Goal: Information Seeking & Learning: Check status

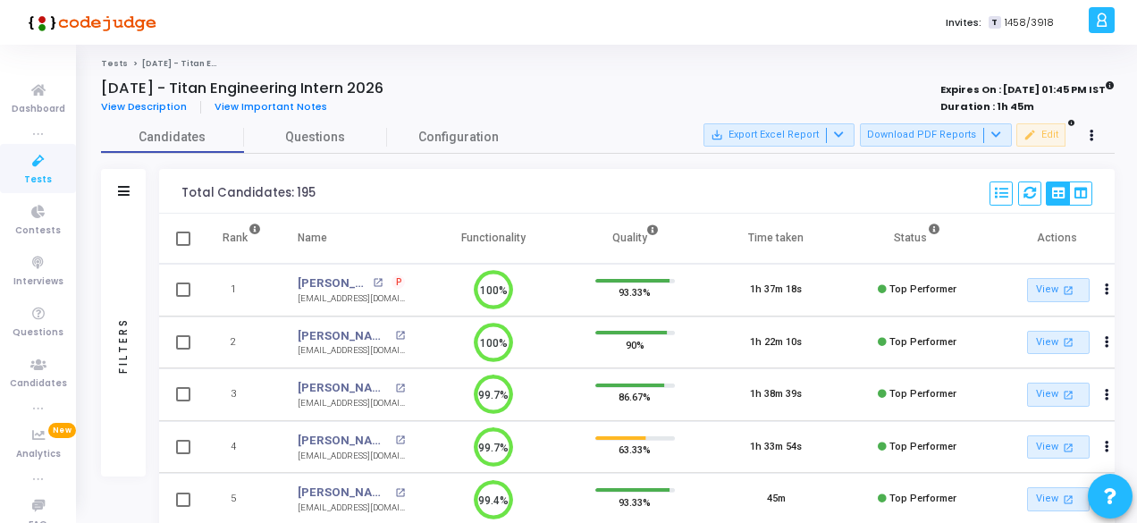
click at [28, 169] on icon at bounding box center [39, 161] width 38 height 22
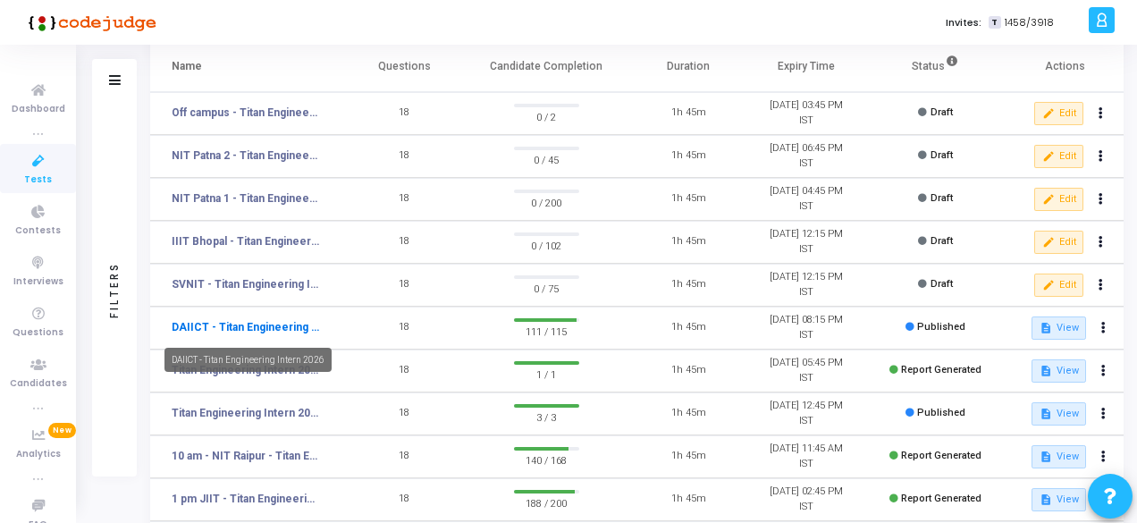
click at [227, 332] on link "DAIICT - Titan Engineering Intern 2026" at bounding box center [246, 327] width 148 height 16
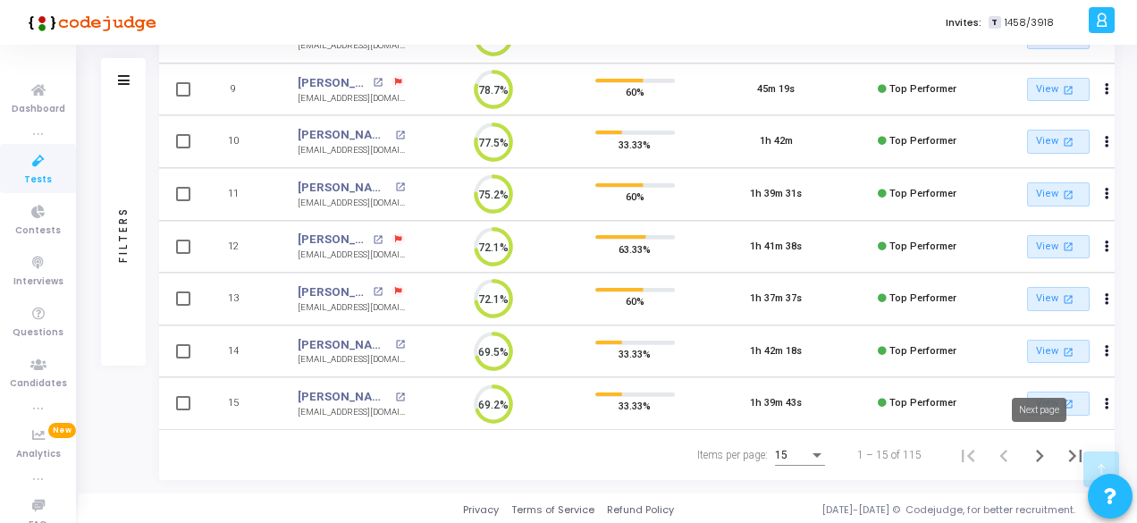
click at [1037, 459] on icon "Next page" at bounding box center [1040, 456] width 8 height 13
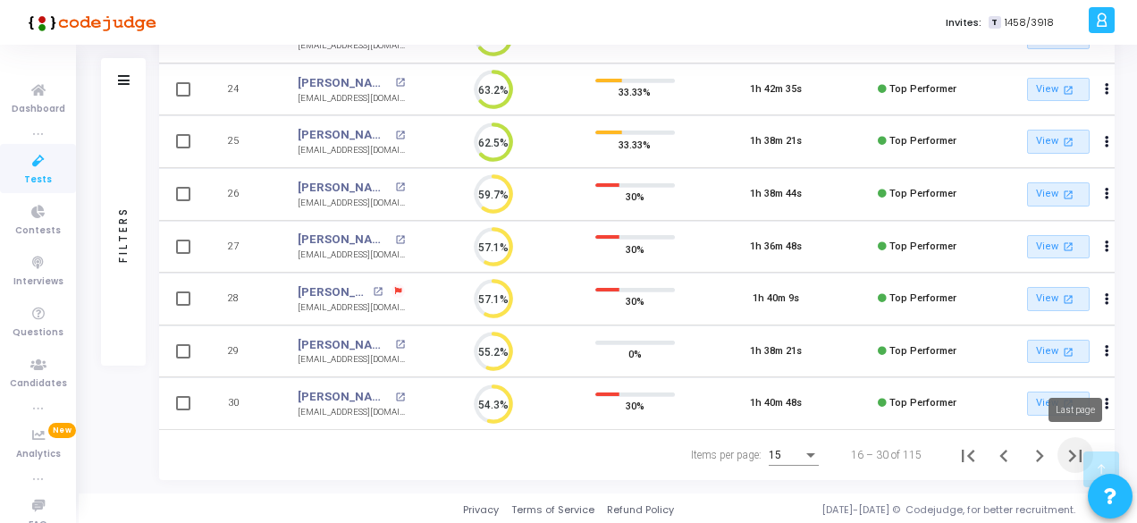
click at [1070, 455] on icon "Last page" at bounding box center [1075, 455] width 25 height 25
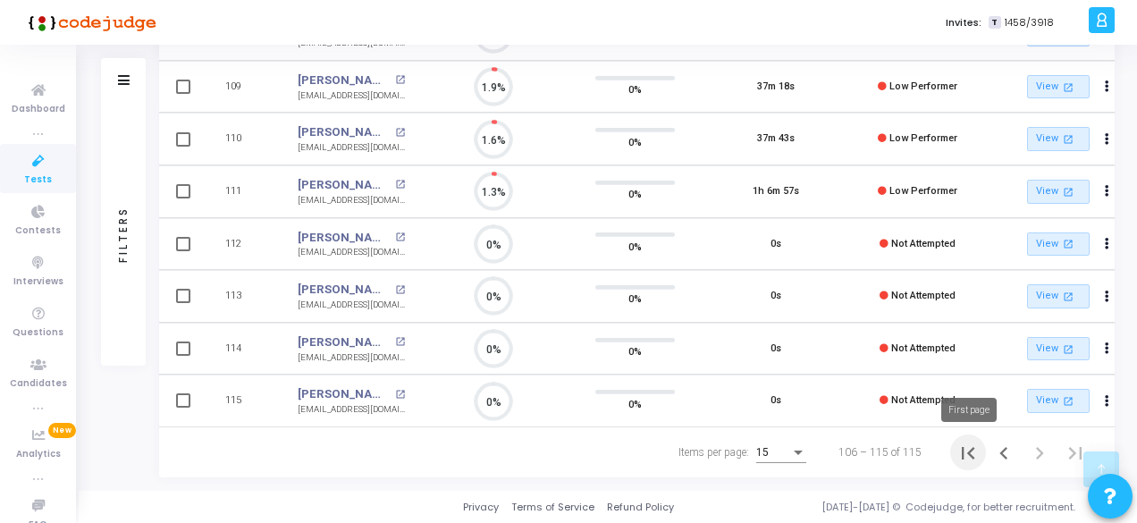
click at [962, 451] on icon "First page" at bounding box center [968, 453] width 13 height 13
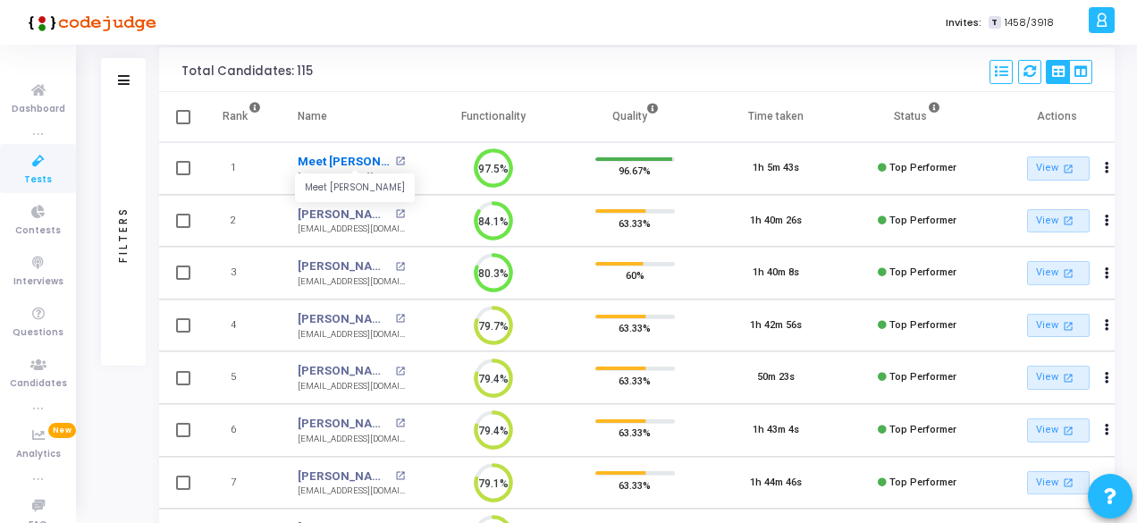
click at [357, 158] on link "Meet [PERSON_NAME]" at bounding box center [344, 162] width 93 height 18
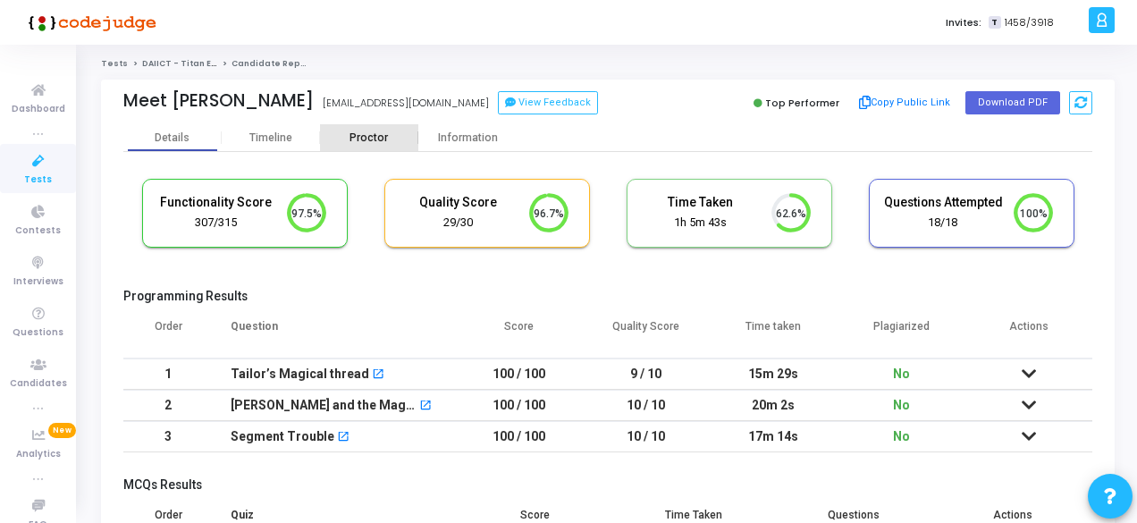
click at [369, 143] on div "Proctor" at bounding box center [369, 137] width 98 height 13
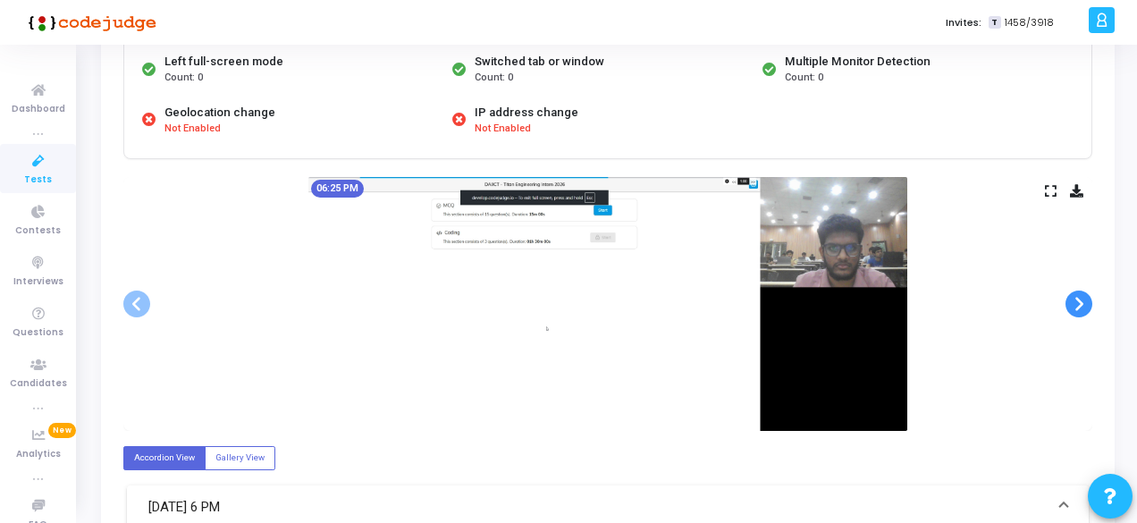
click at [1069, 301] on span at bounding box center [1078, 303] width 27 height 27
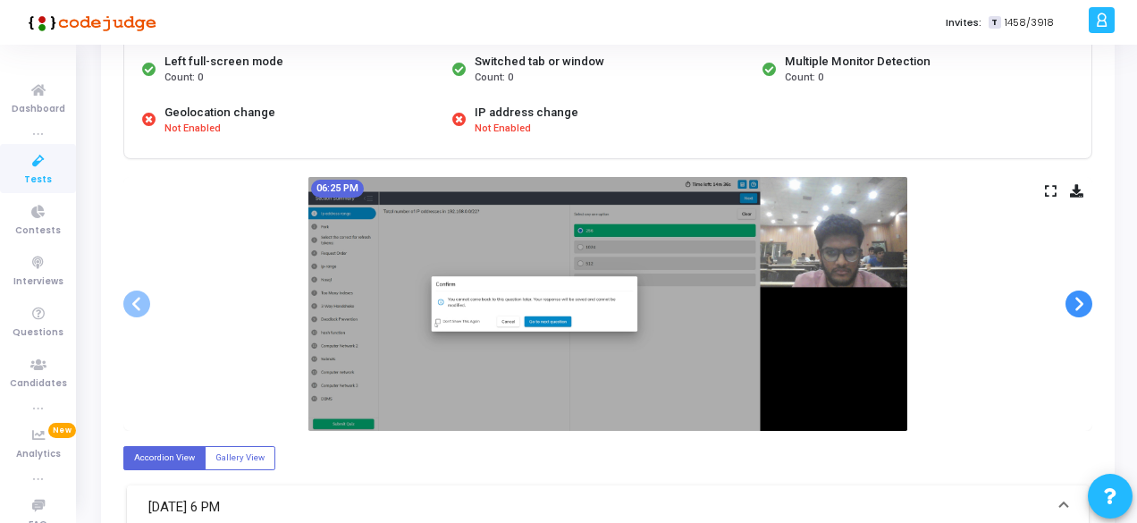
click at [1069, 301] on span at bounding box center [1078, 303] width 27 height 27
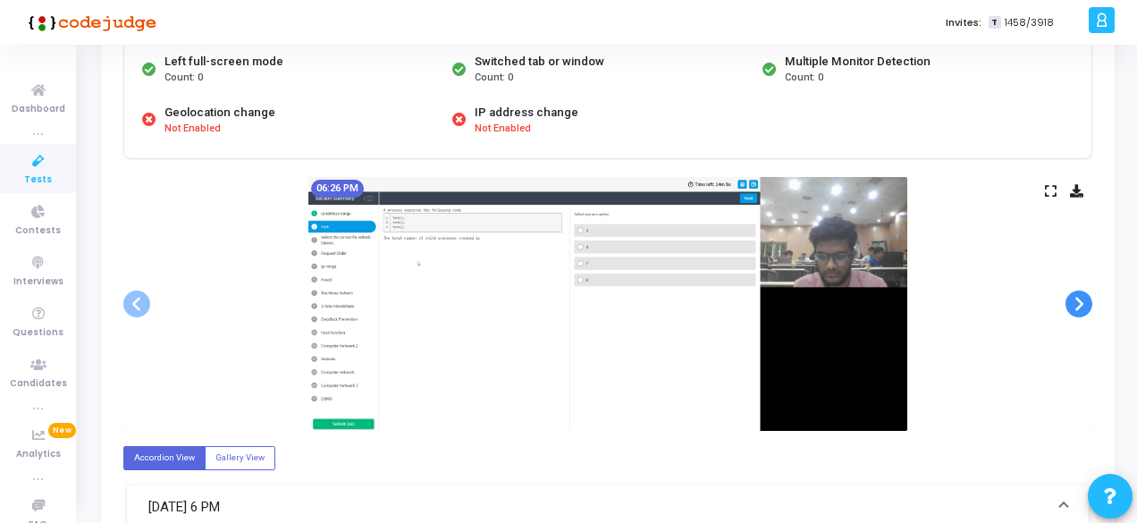
click at [1069, 301] on span at bounding box center [1078, 303] width 27 height 27
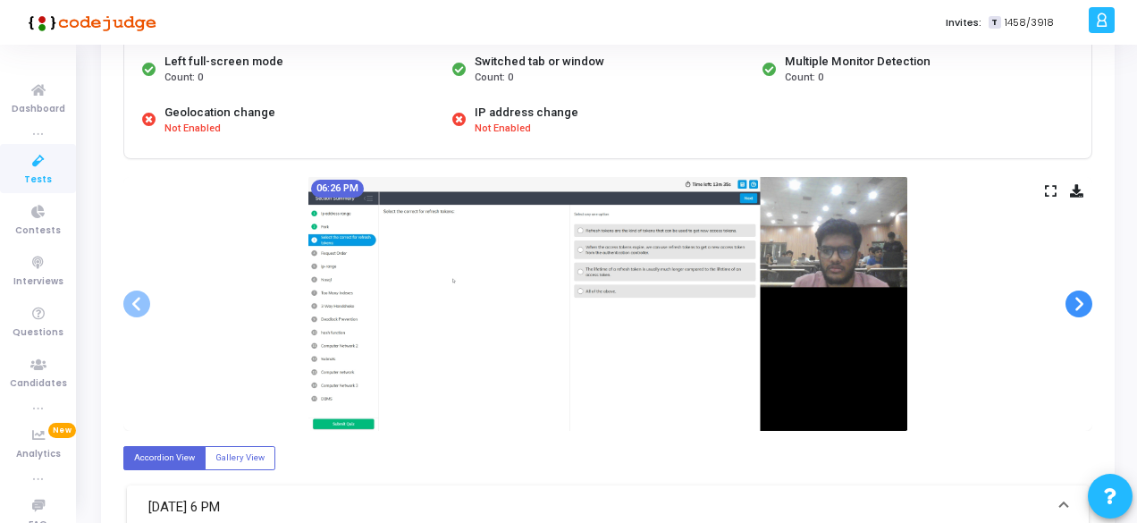
click at [1069, 301] on span at bounding box center [1078, 303] width 27 height 27
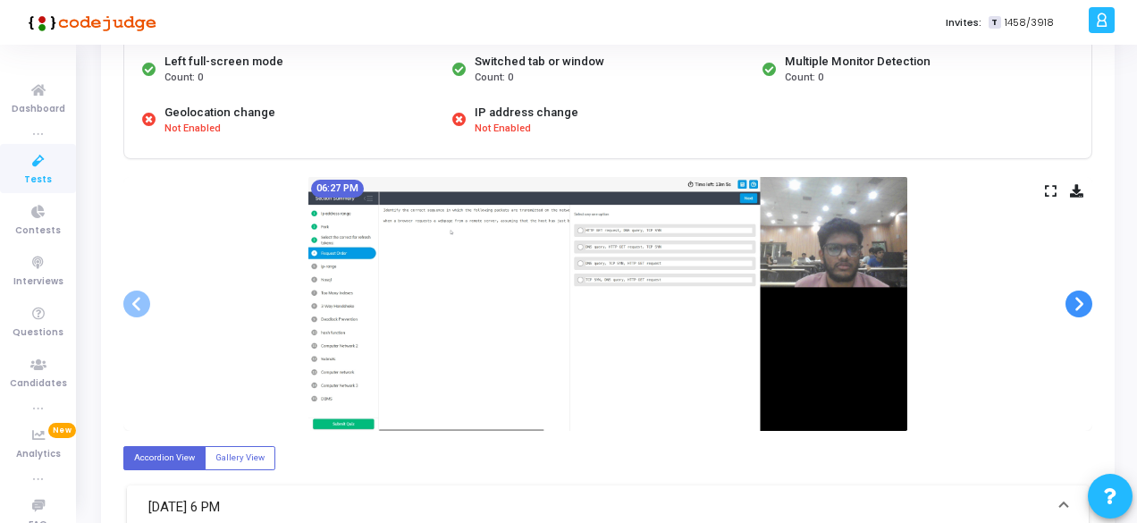
click at [1069, 301] on span at bounding box center [1078, 303] width 27 height 27
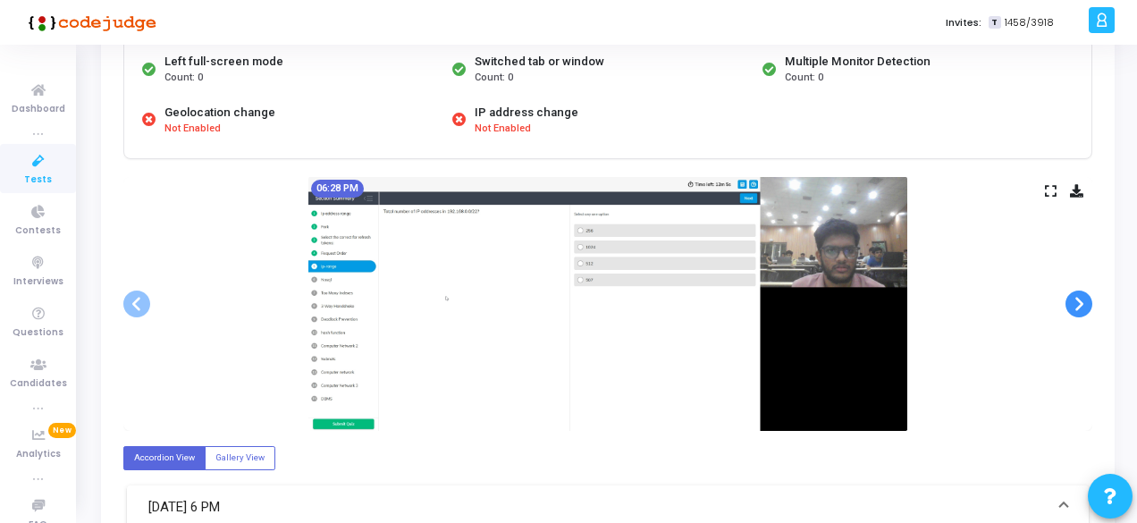
click at [1069, 301] on span at bounding box center [1078, 303] width 27 height 27
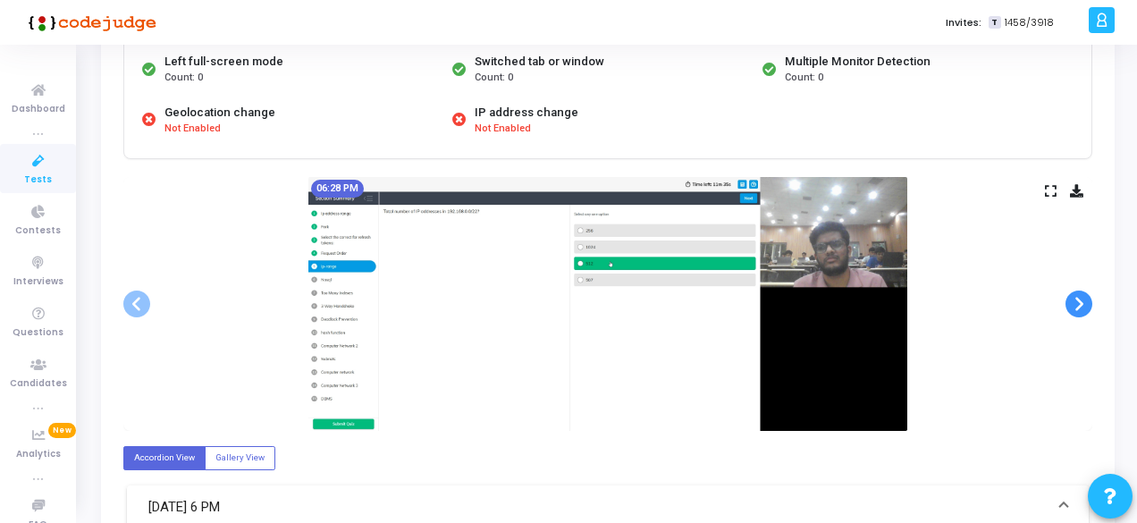
click at [1069, 301] on span at bounding box center [1078, 303] width 27 height 27
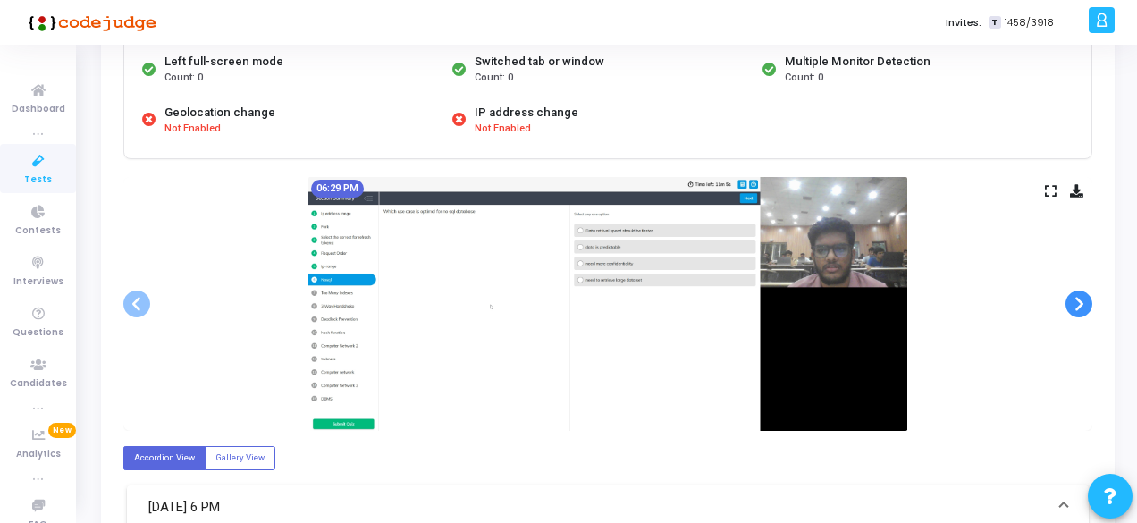
click at [1069, 301] on span at bounding box center [1078, 303] width 27 height 27
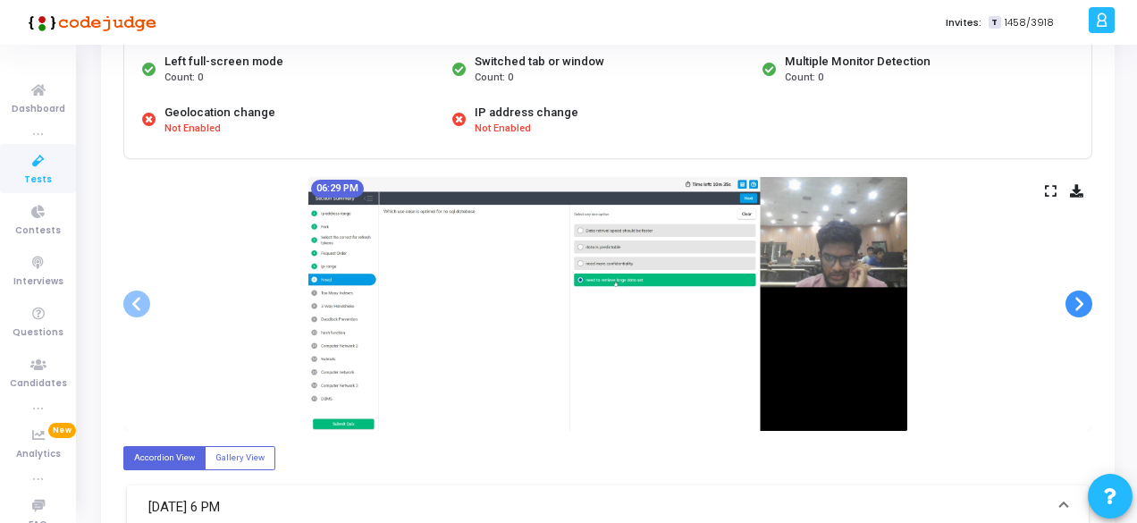
click at [1069, 301] on span at bounding box center [1078, 303] width 27 height 27
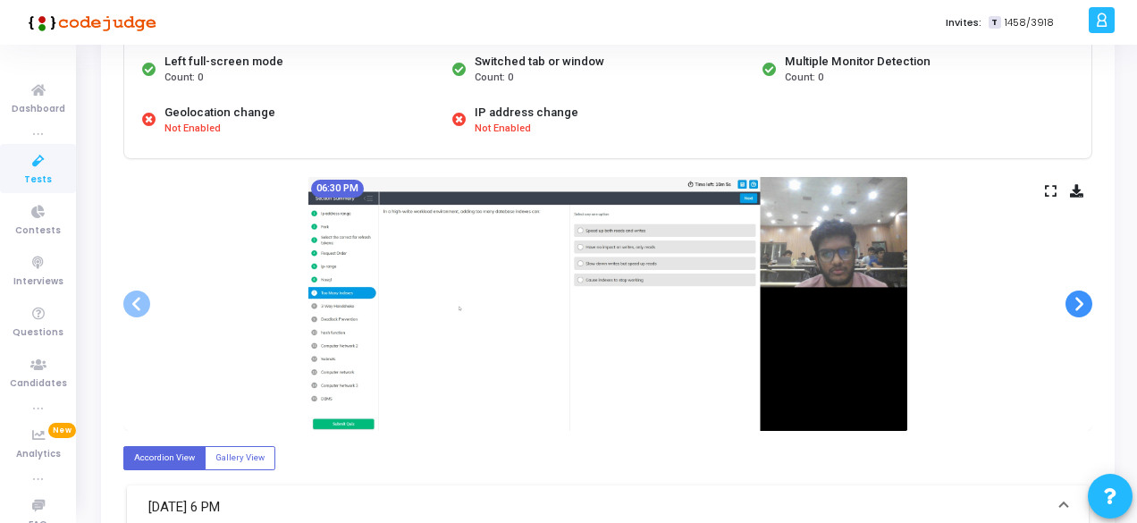
click at [1069, 301] on span at bounding box center [1078, 303] width 27 height 27
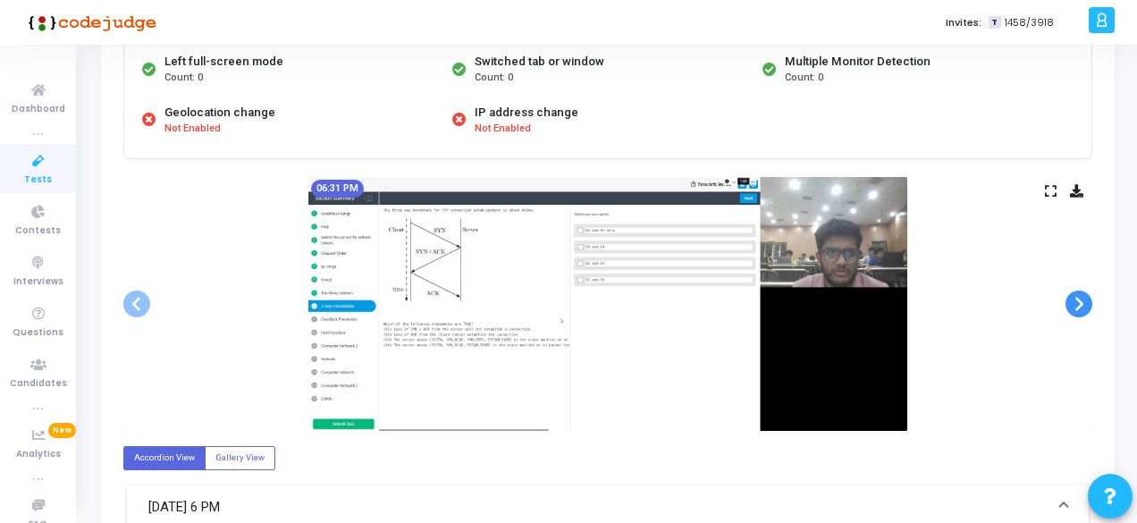
click at [1069, 301] on span at bounding box center [1078, 303] width 27 height 27
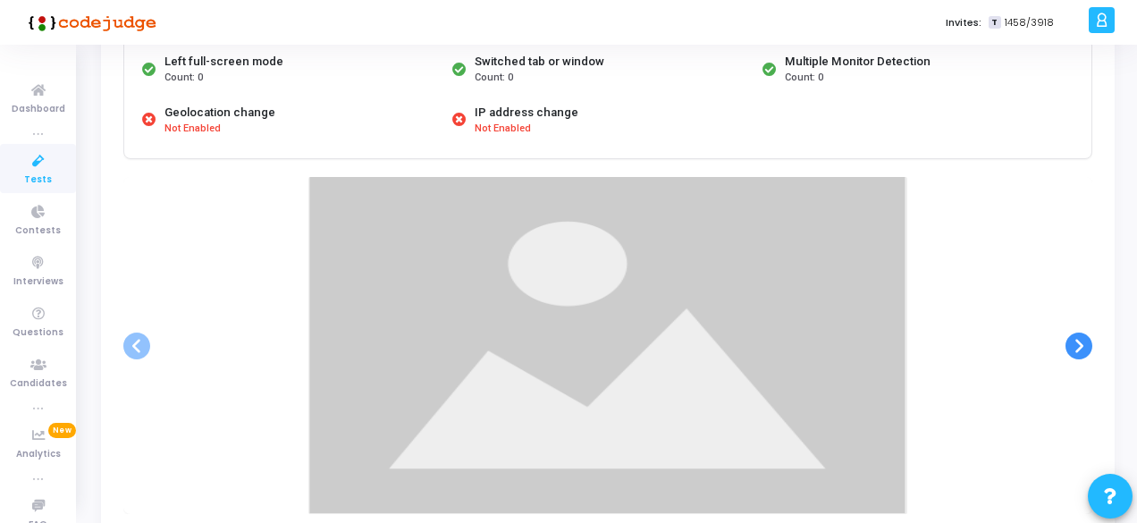
click at [1069, 301] on div at bounding box center [607, 345] width 969 height 337
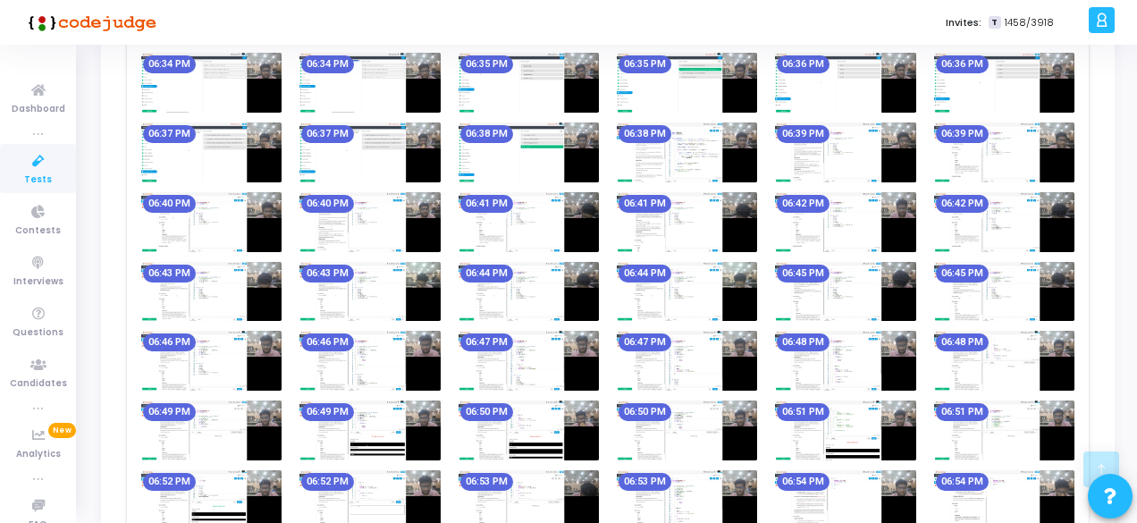
click at [335, 285] on img at bounding box center [369, 292] width 140 height 60
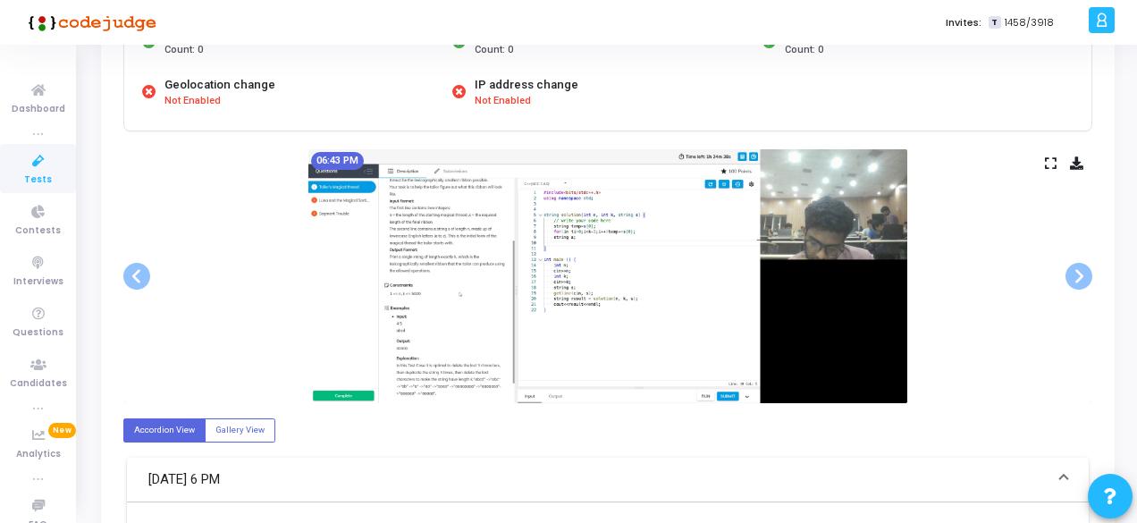
click at [969, 358] on div "06:43 PM" at bounding box center [607, 276] width 969 height 254
click at [1081, 278] on span at bounding box center [1078, 276] width 27 height 27
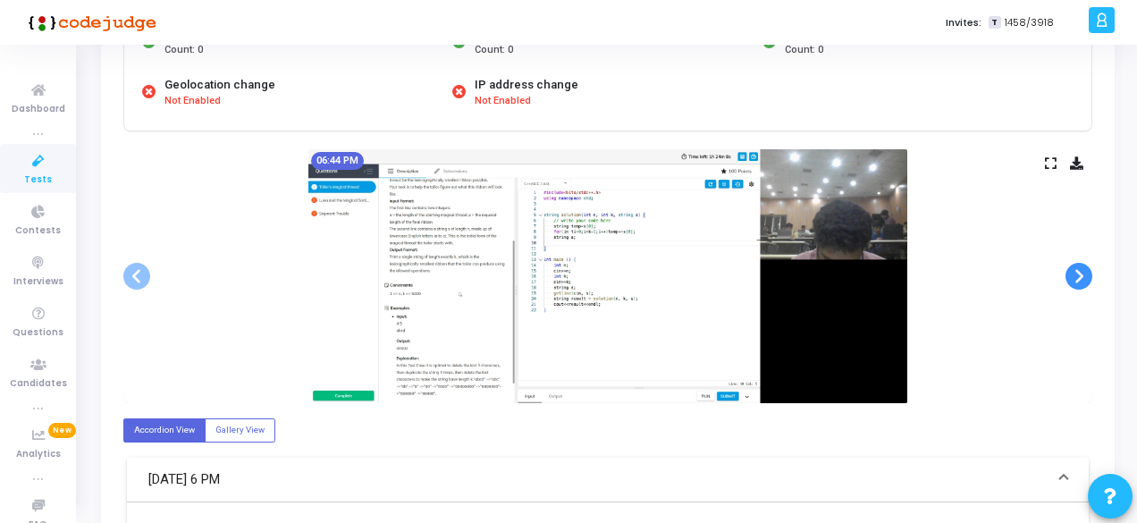
click at [1081, 278] on span at bounding box center [1078, 276] width 27 height 27
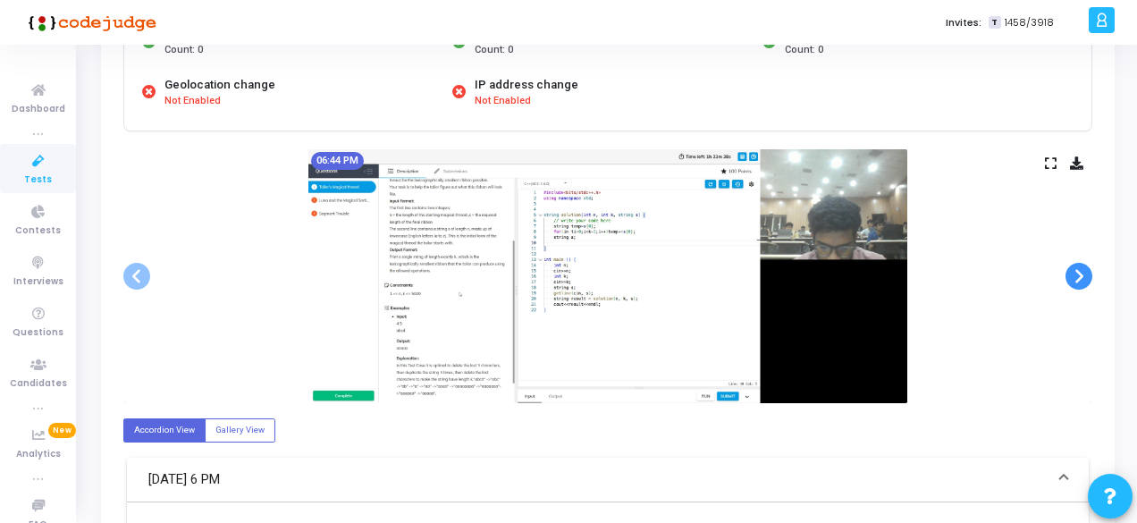
click at [1081, 278] on span at bounding box center [1078, 276] width 27 height 27
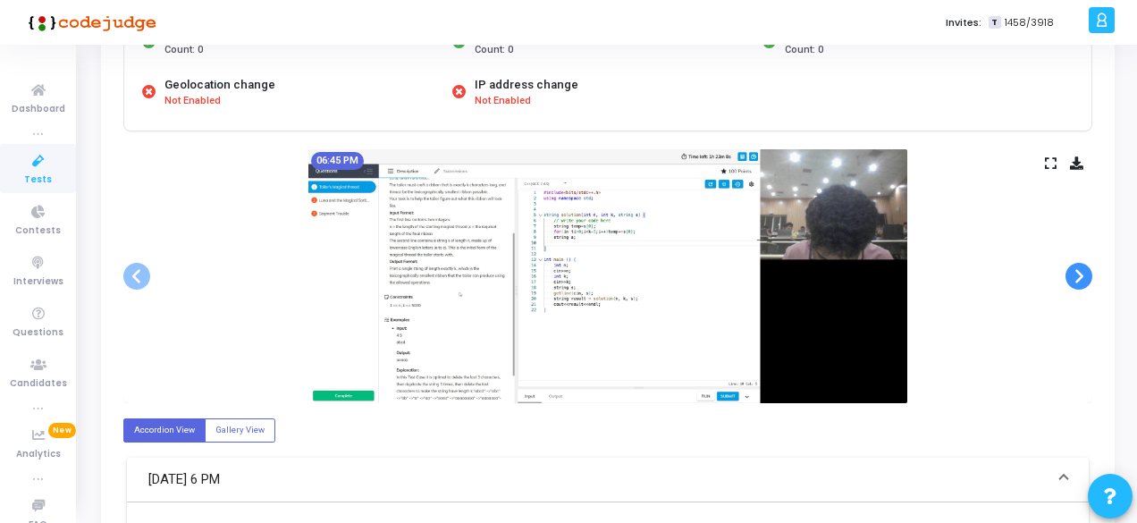
click at [1081, 278] on span at bounding box center [1078, 276] width 27 height 27
click at [1080, 274] on span at bounding box center [1078, 276] width 27 height 27
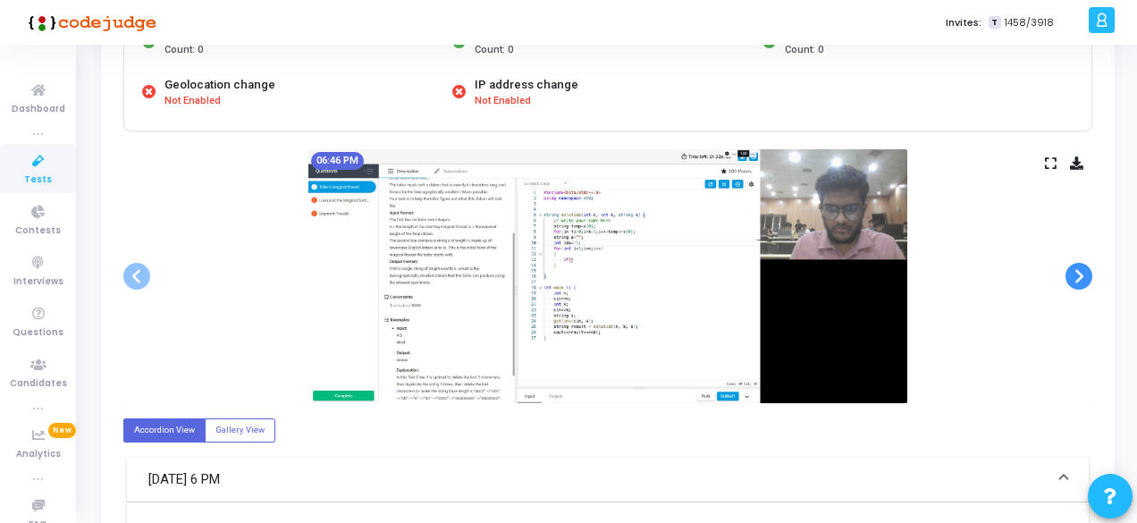
click at [1080, 274] on span at bounding box center [1078, 276] width 27 height 27
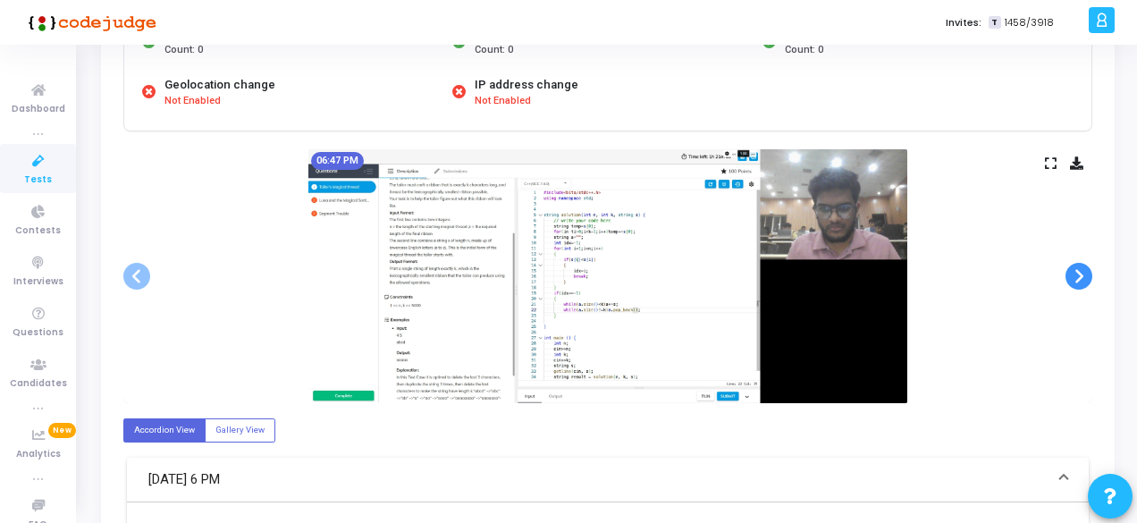
click at [1080, 274] on span at bounding box center [1078, 276] width 27 height 27
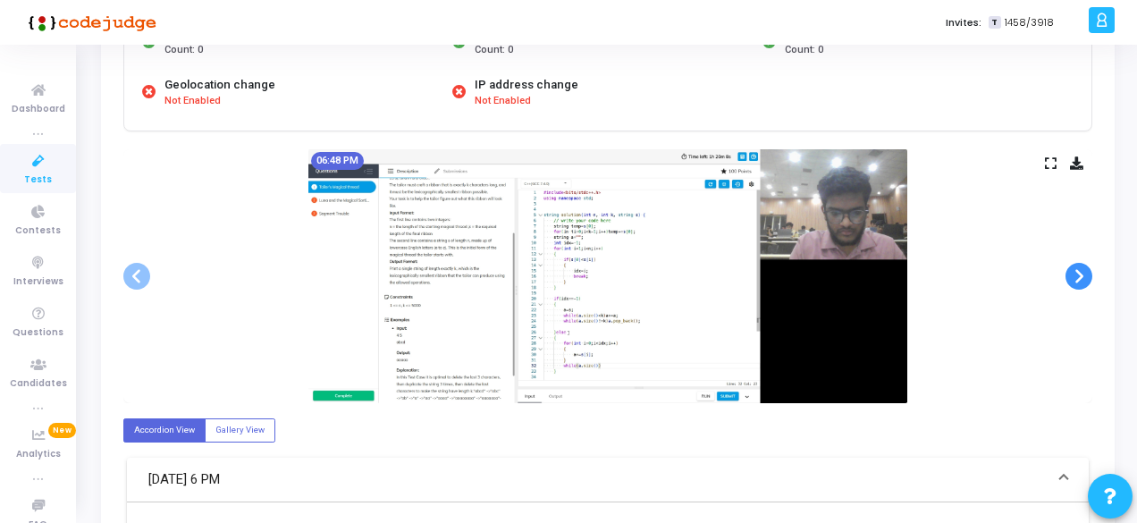
click at [1080, 274] on span at bounding box center [1078, 276] width 27 height 27
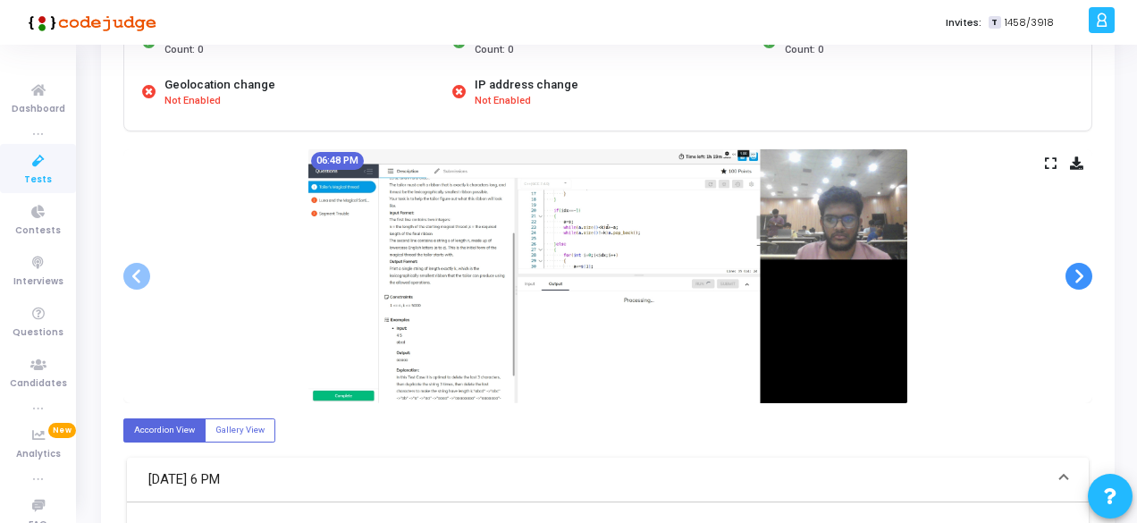
click at [1080, 274] on span at bounding box center [1078, 276] width 27 height 27
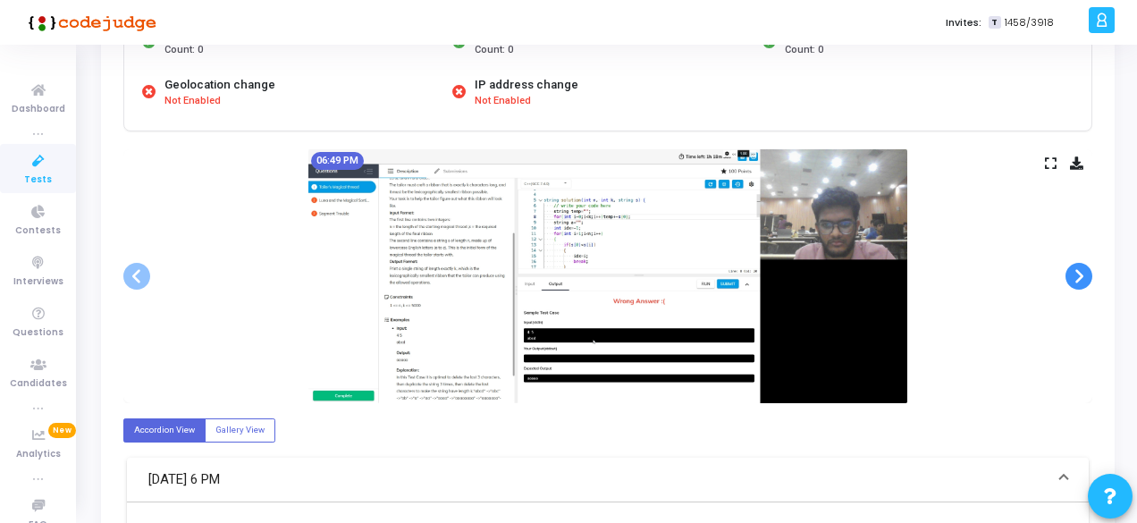
click at [1080, 274] on span at bounding box center [1078, 276] width 27 height 27
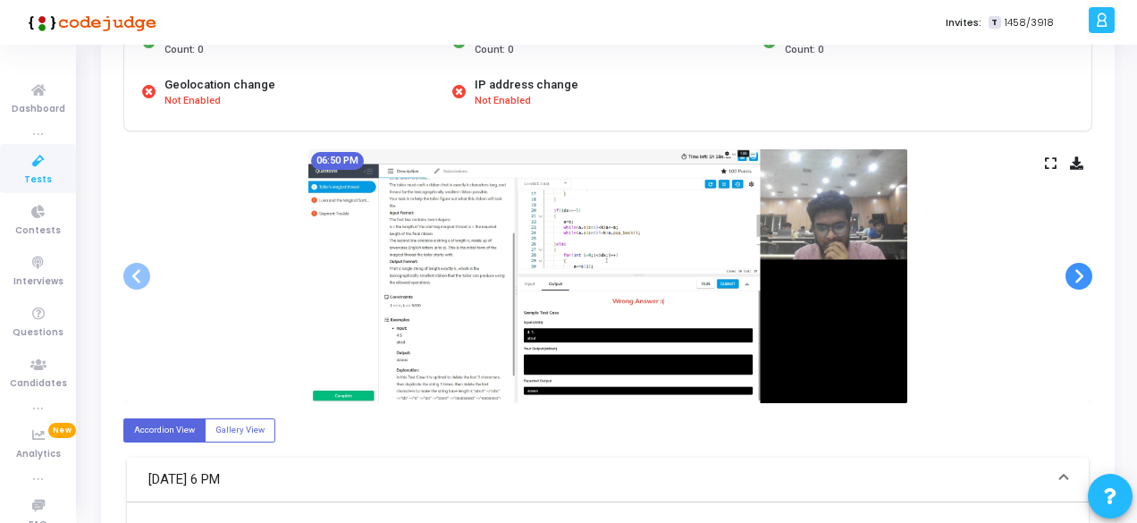
click at [1080, 274] on span at bounding box center [1078, 276] width 27 height 27
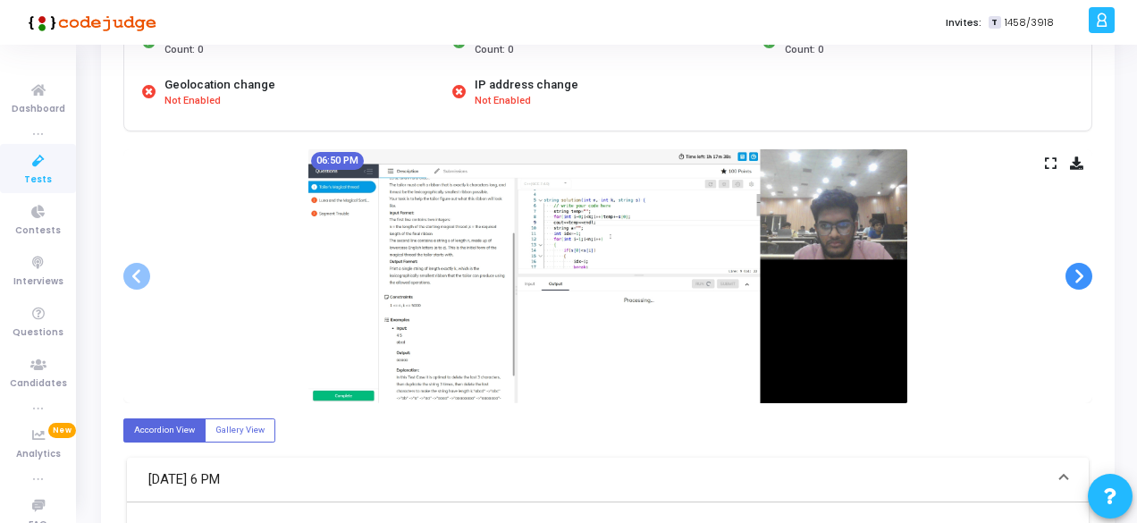
click at [1080, 274] on span at bounding box center [1078, 276] width 27 height 27
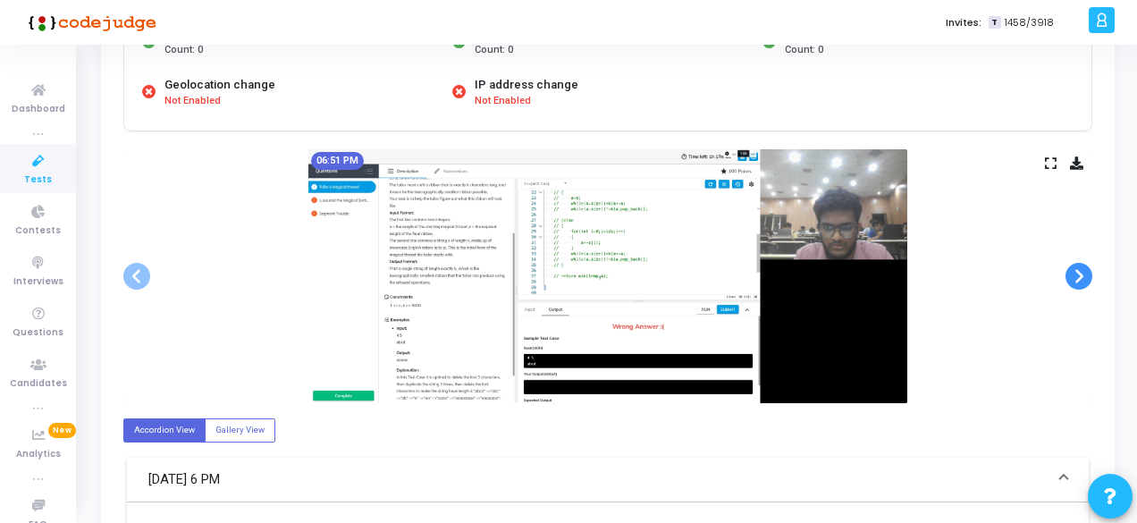
click at [1080, 274] on span at bounding box center [1078, 276] width 27 height 27
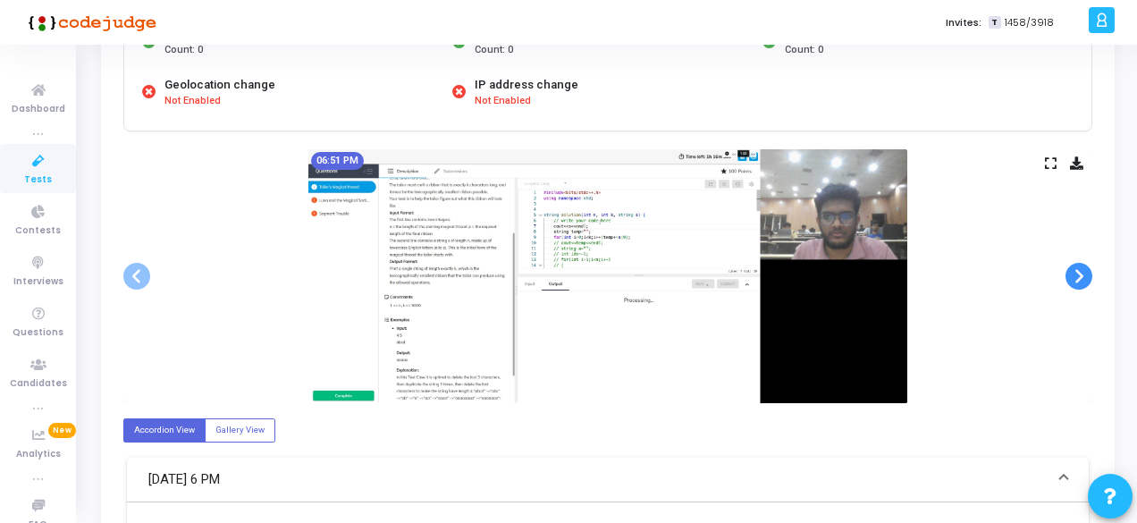
click at [1080, 274] on span at bounding box center [1078, 276] width 27 height 27
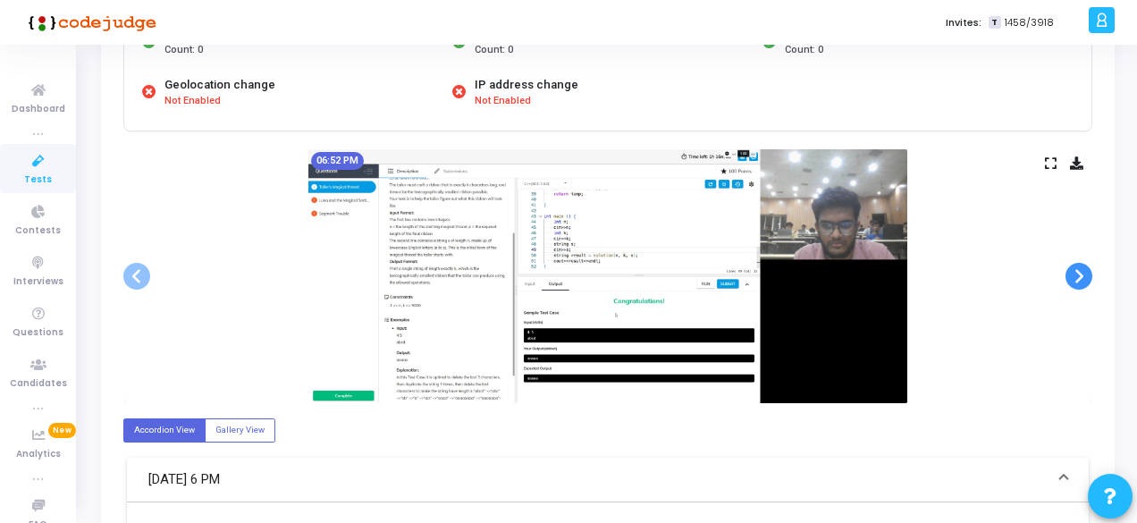
click at [1080, 274] on span at bounding box center [1078, 276] width 27 height 27
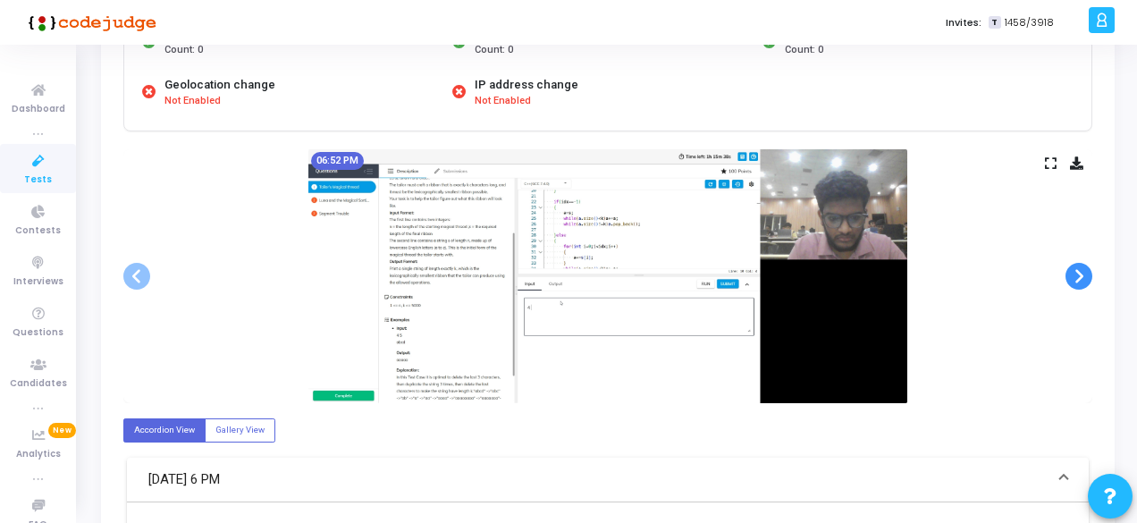
click at [1080, 274] on span at bounding box center [1078, 276] width 27 height 27
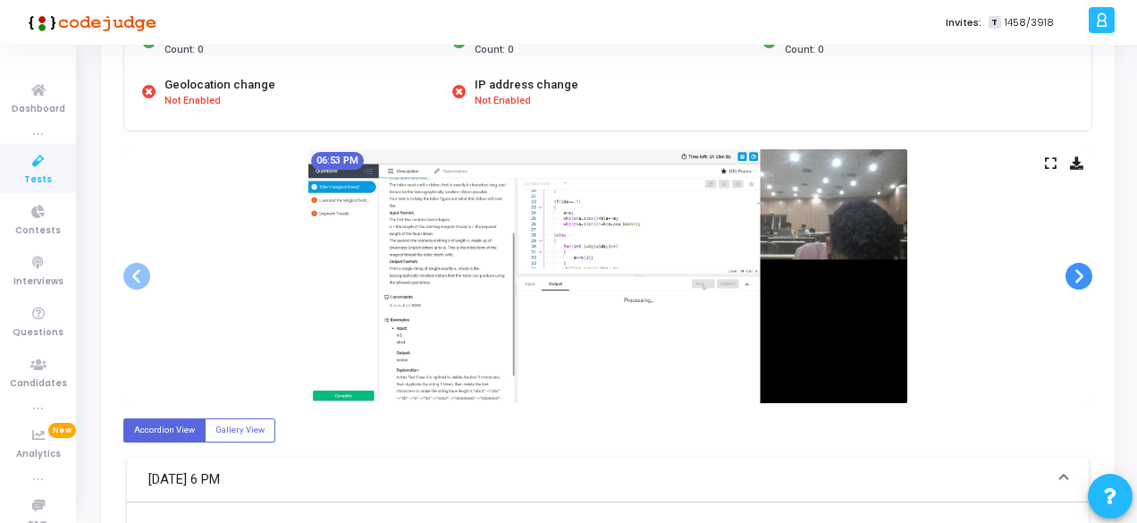
click at [1080, 274] on span at bounding box center [1078, 276] width 27 height 27
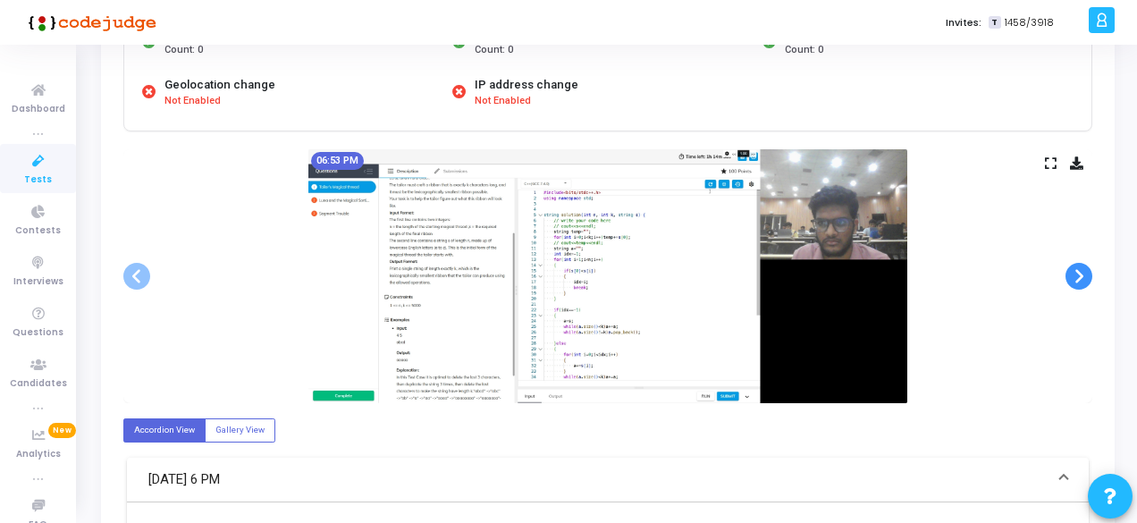
click at [1080, 274] on span at bounding box center [1078, 276] width 27 height 27
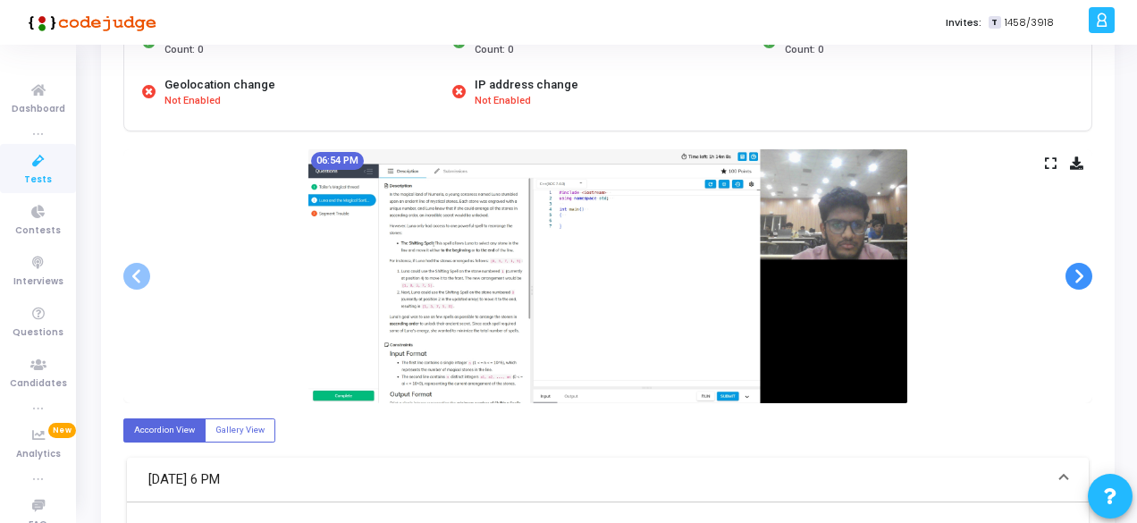
click at [1080, 274] on span at bounding box center [1078, 276] width 27 height 27
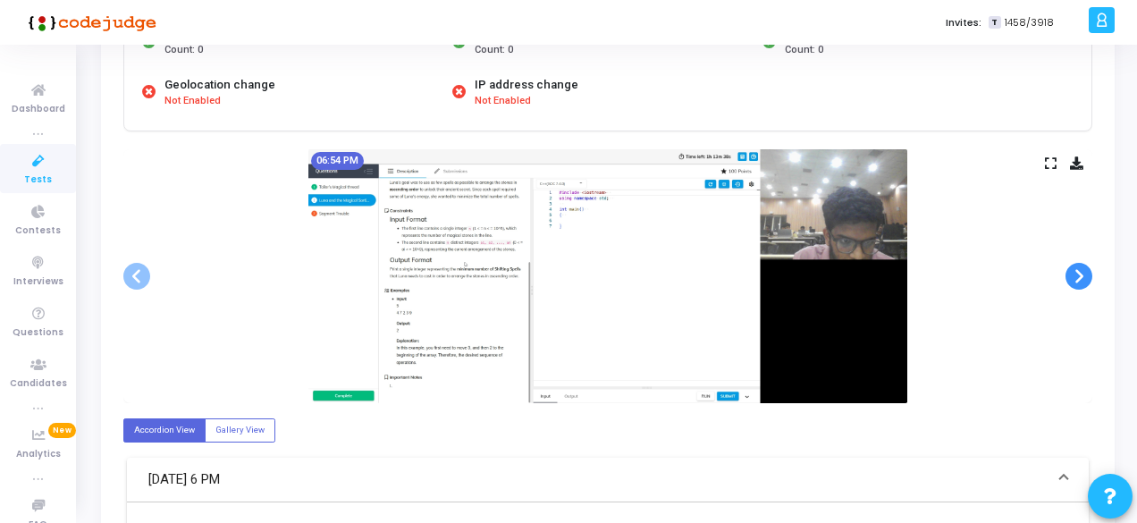
click at [1080, 274] on span at bounding box center [1078, 276] width 27 height 27
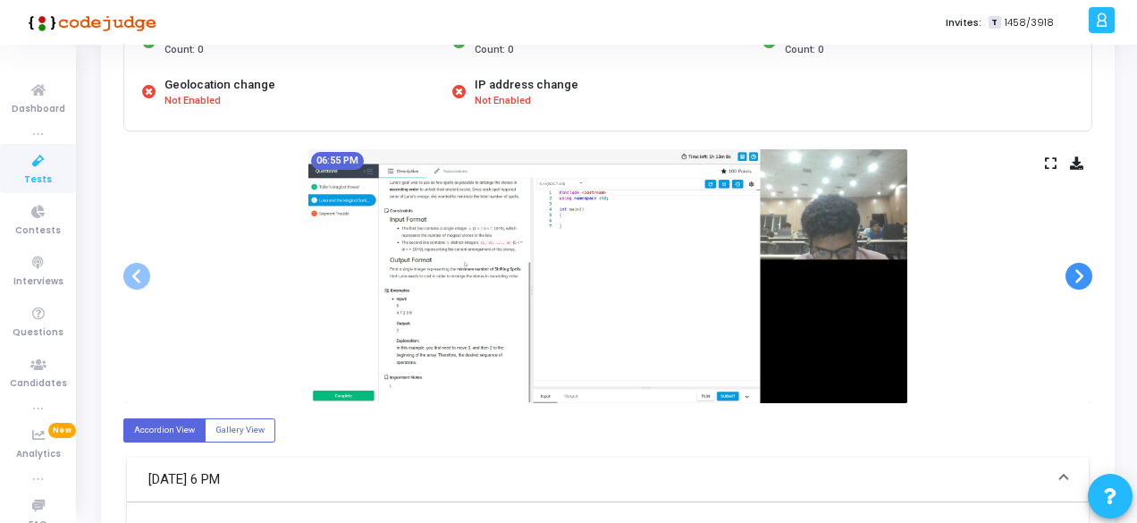
click at [1080, 274] on span at bounding box center [1078, 276] width 27 height 27
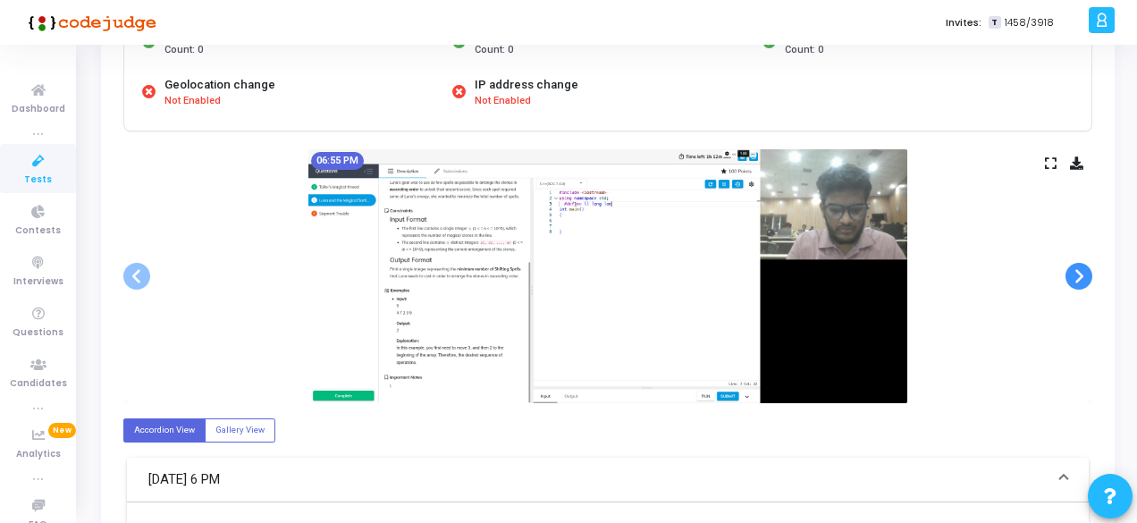
click at [1080, 274] on span at bounding box center [1078, 276] width 27 height 27
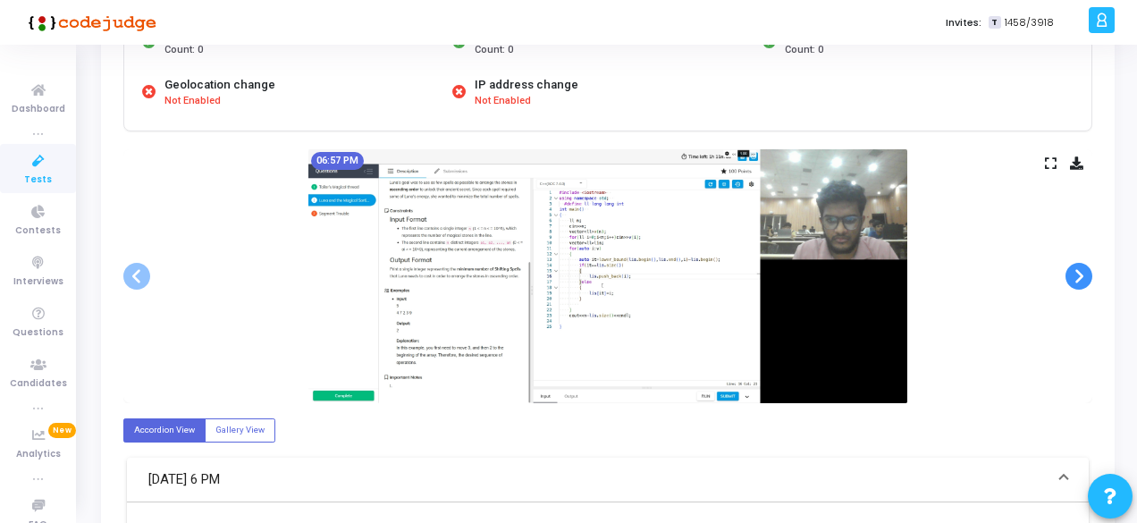
click at [1080, 274] on span at bounding box center [1078, 276] width 27 height 27
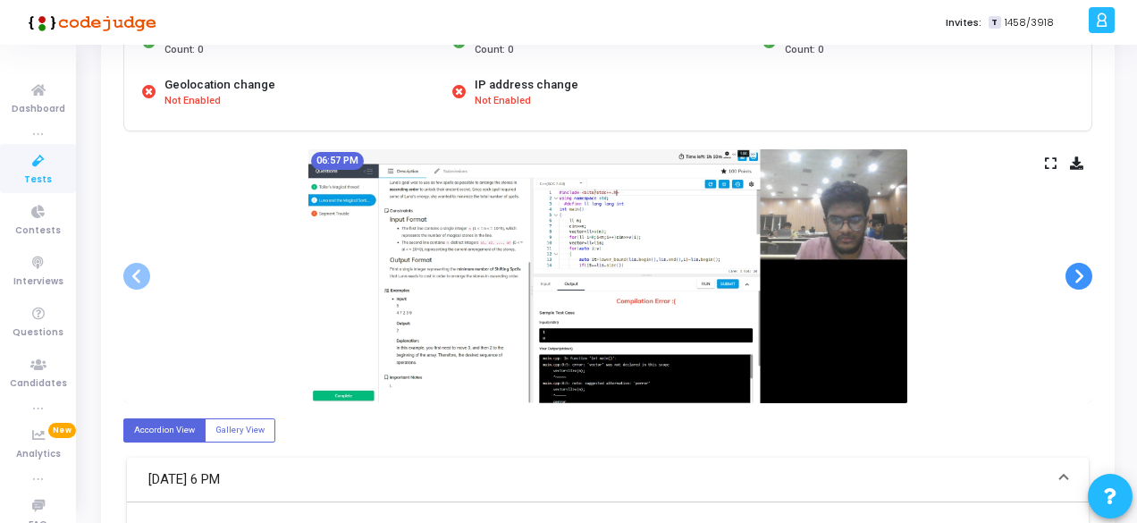
click at [1080, 274] on span at bounding box center [1078, 276] width 27 height 27
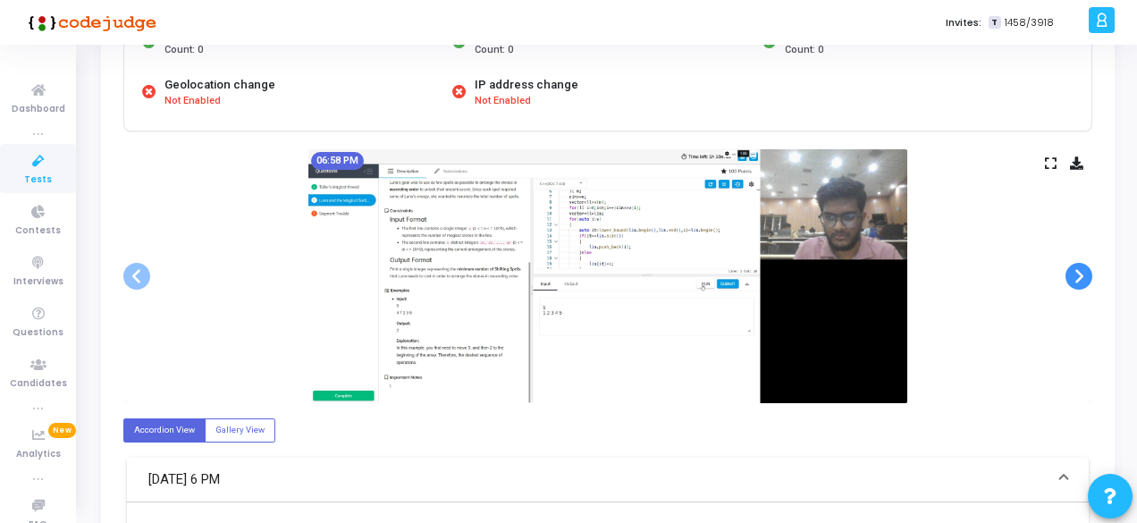
click at [1080, 274] on span at bounding box center [1078, 276] width 27 height 27
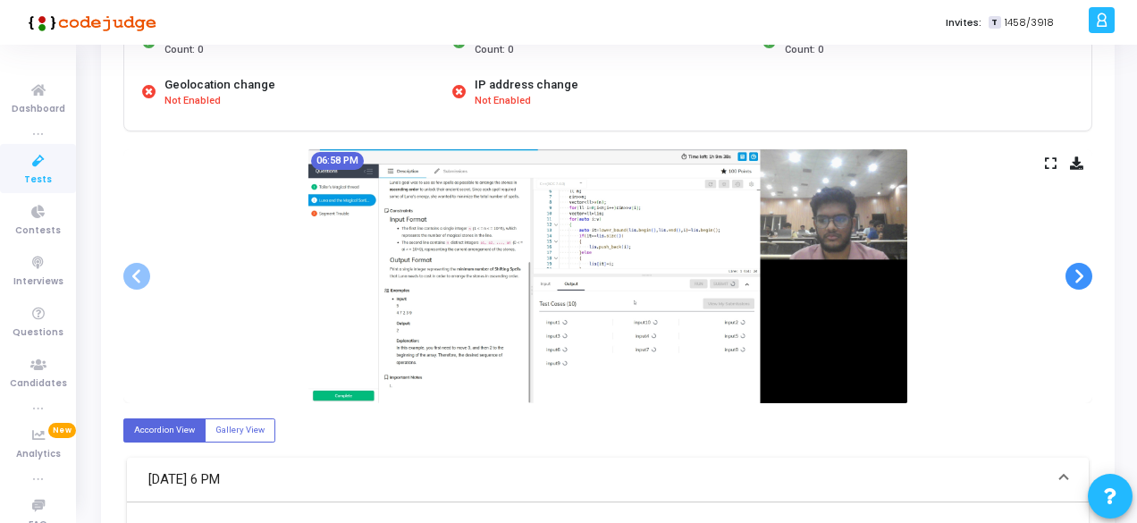
click at [1080, 274] on span at bounding box center [1078, 276] width 27 height 27
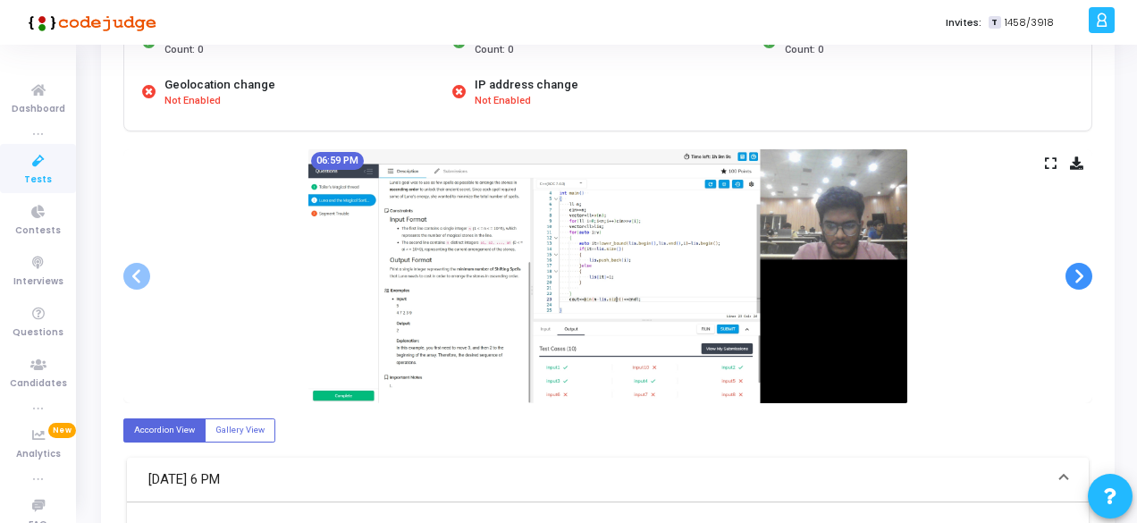
click at [1080, 274] on span at bounding box center [1078, 276] width 27 height 27
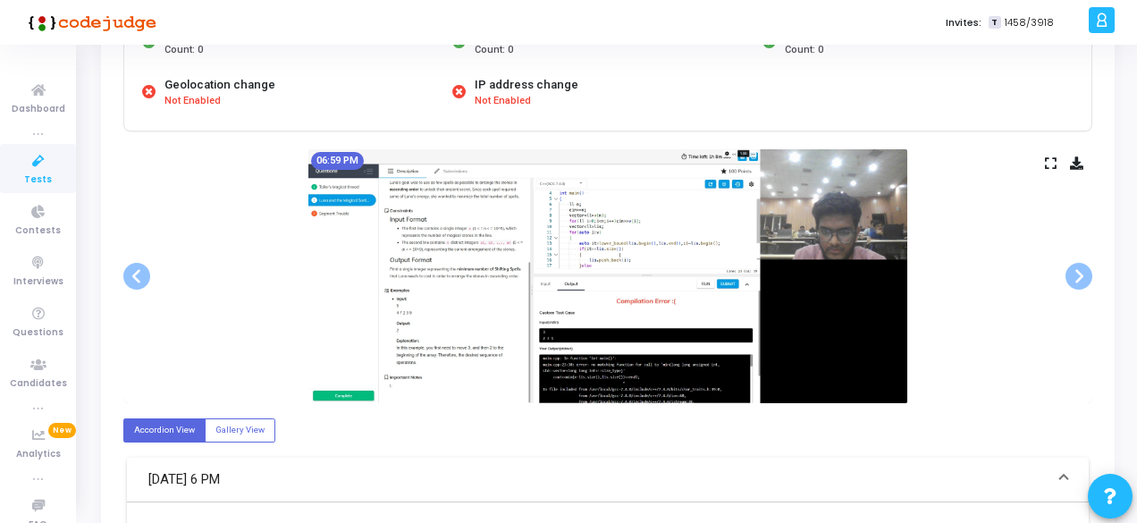
click at [13, 176] on link "Tests" at bounding box center [38, 168] width 76 height 49
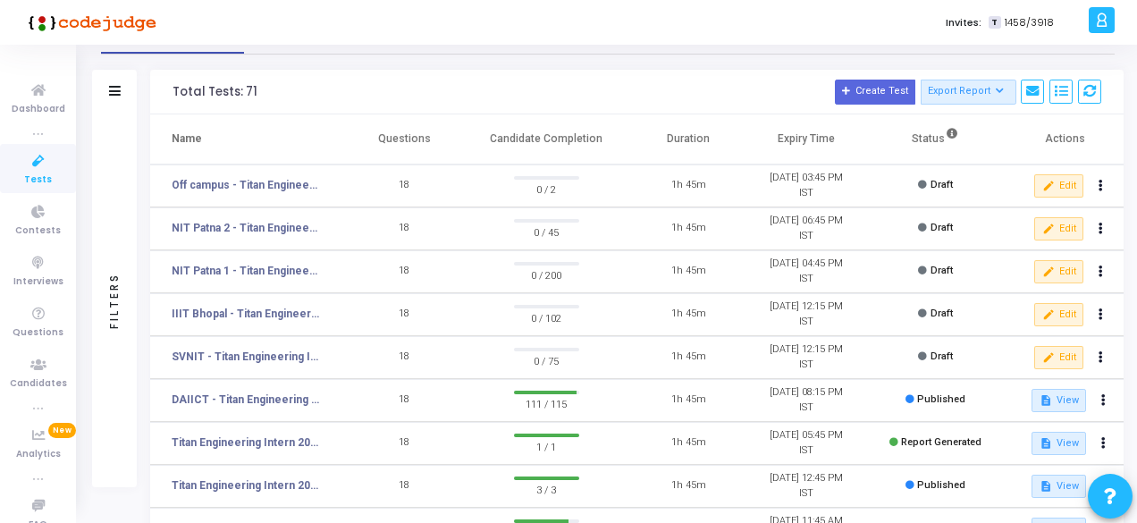
scroll to position [43, 0]
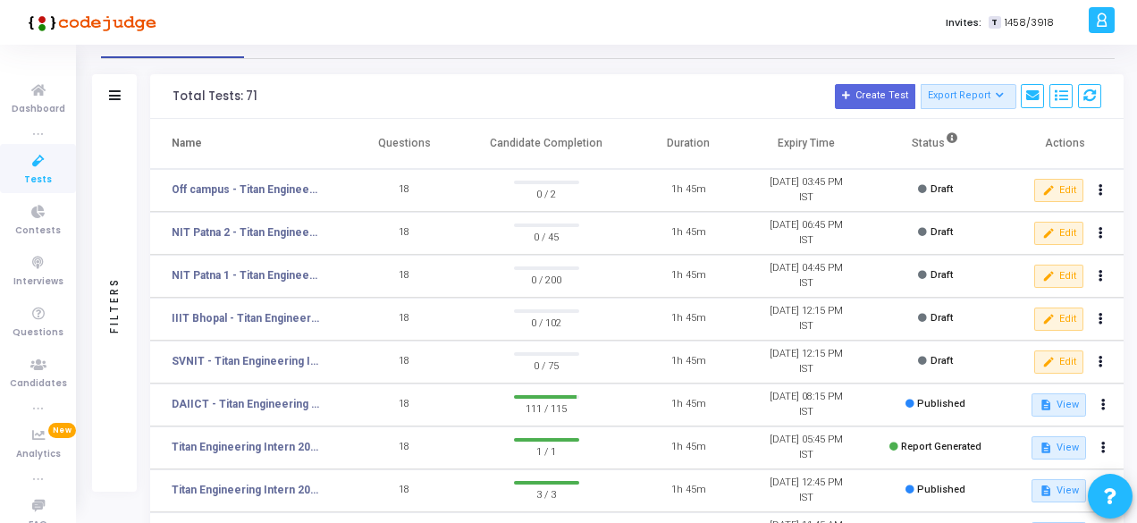
click at [235, 394] on td "DAIICT - Titan Engineering Intern 2026" at bounding box center [248, 404] width 196 height 43
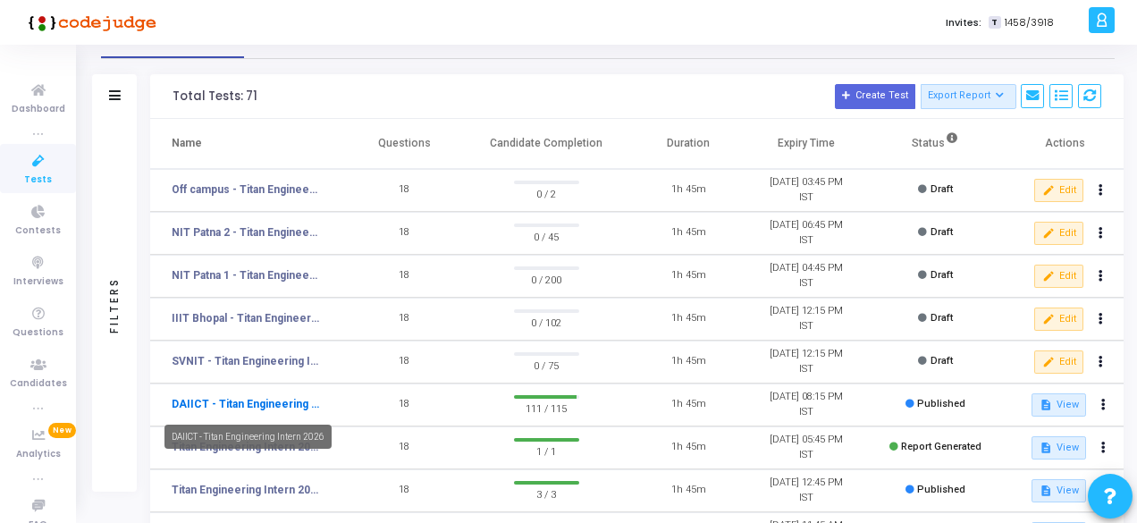
click at [246, 400] on link "DAIICT - Titan Engineering Intern 2026" at bounding box center [246, 404] width 148 height 16
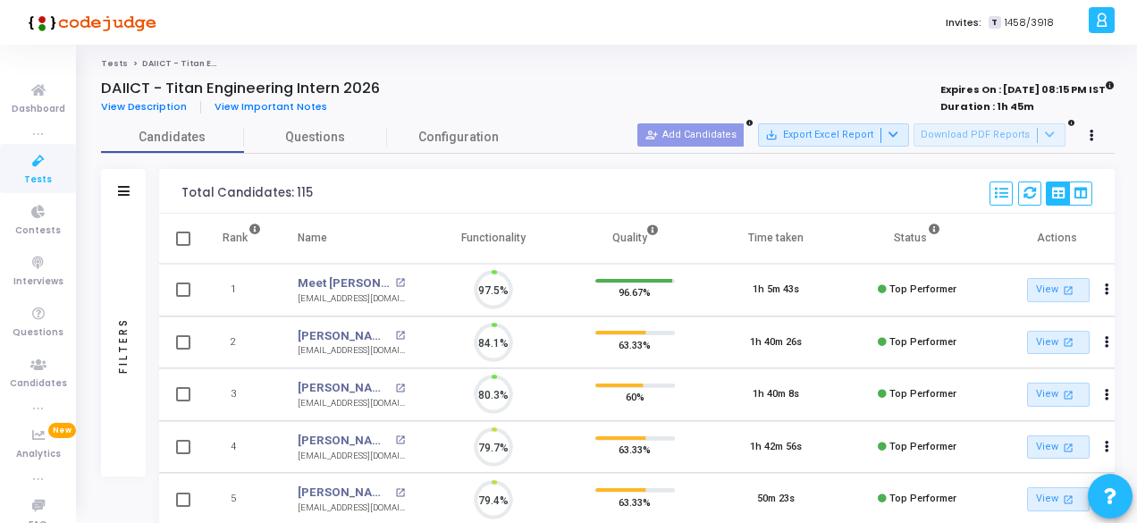
scroll to position [38, 45]
